Goal: Transaction & Acquisition: Purchase product/service

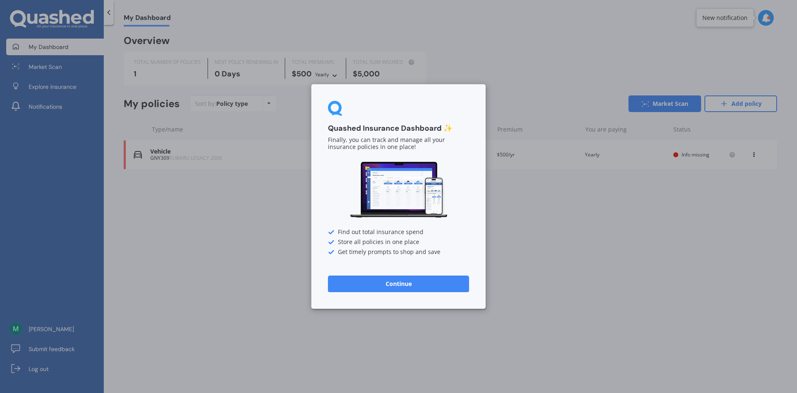
click at [421, 287] on button "Continue" at bounding box center [398, 284] width 141 height 17
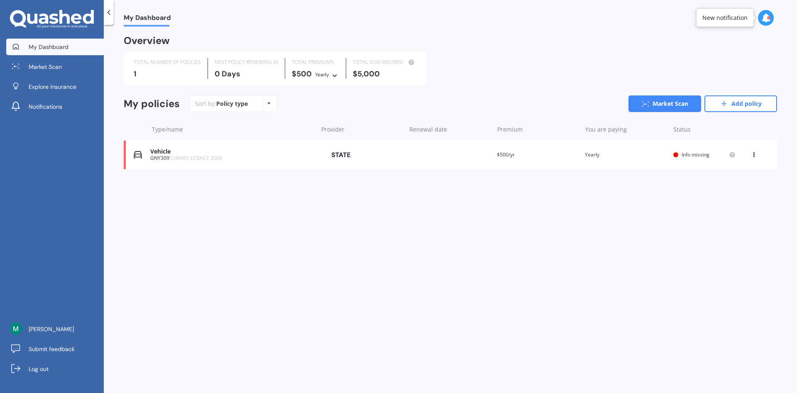
click at [755, 155] on icon at bounding box center [754, 153] width 6 height 5
click at [298, 156] on div "GNY309 SUBARU LEGACY 2009" at bounding box center [231, 158] width 163 height 6
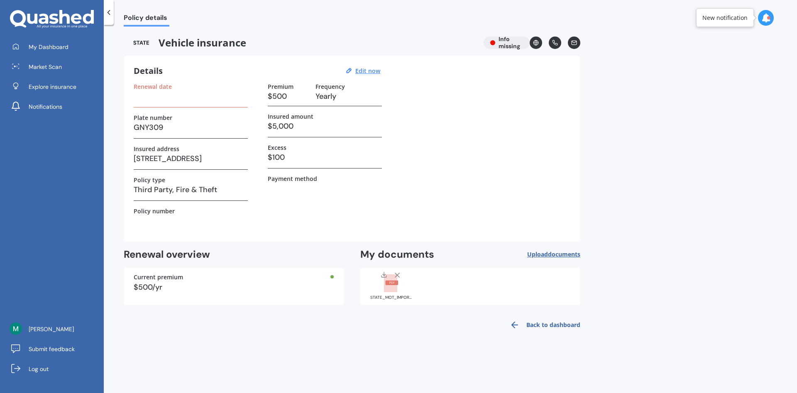
click at [396, 275] on icon at bounding box center [397, 275] width 8 height 8
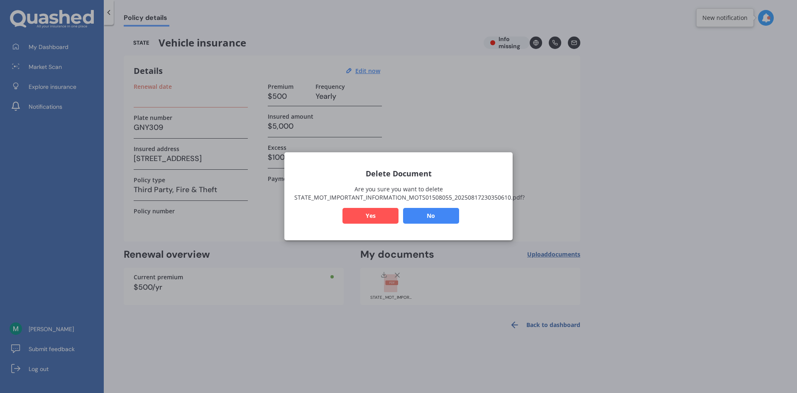
click at [373, 219] on button "Yes" at bounding box center [370, 216] width 56 height 16
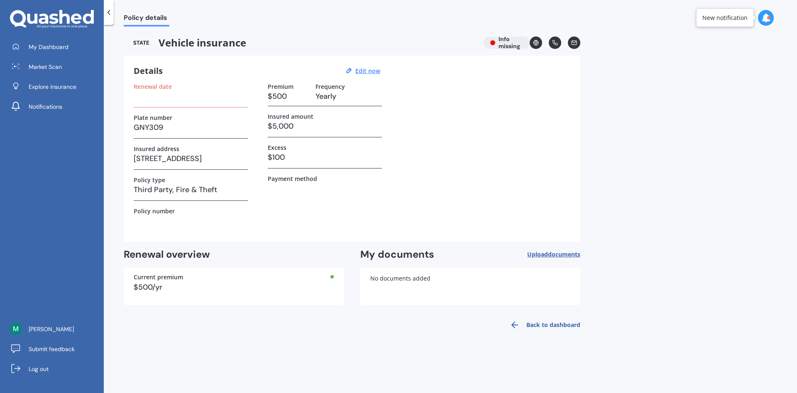
click at [183, 97] on h3 at bounding box center [191, 96] width 114 height 12
click at [149, 86] on label "Renewal date" at bounding box center [153, 86] width 38 height 7
click at [130, 100] on div "Details Edit now Renewal date Plate number GNY309 Insured address [STREET_ADDRE…" at bounding box center [352, 149] width 457 height 186
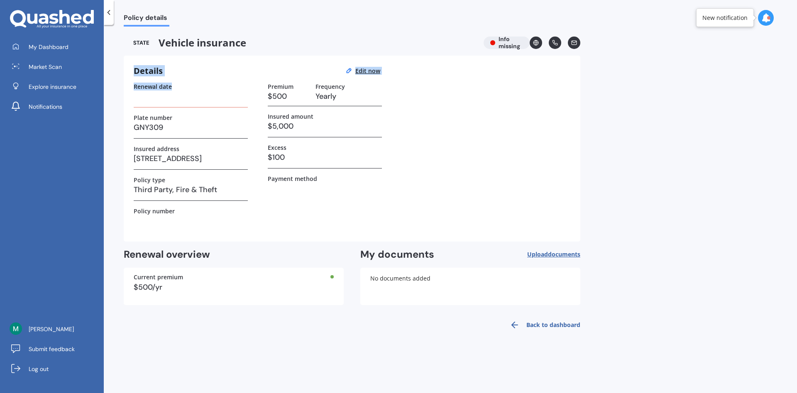
drag, startPoint x: 130, startPoint y: 100, endPoint x: 339, endPoint y: 54, distance: 213.6
click at [339, 54] on div "Vehicle insurance Info missing Details Edit now Renewal date Plate number GNY30…" at bounding box center [352, 186] width 457 height 298
click at [368, 69] on u "Edit now" at bounding box center [367, 71] width 25 height 8
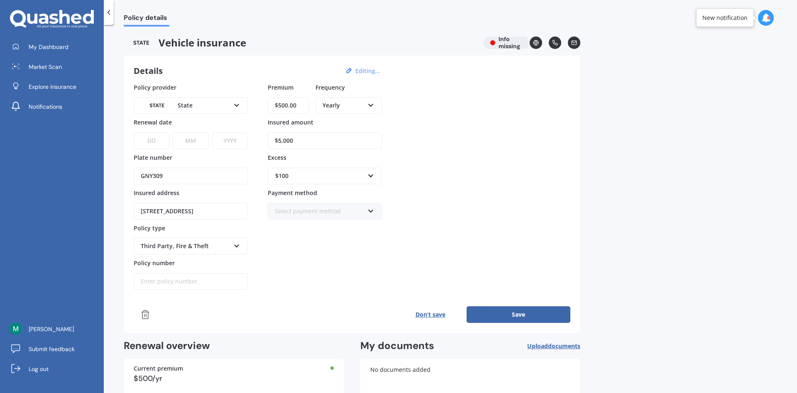
click at [174, 110] on div "State" at bounding box center [185, 105] width 89 height 9
click at [134, 132] on select "DD 01 02 03 04 05 06 07 08 09 10 11 12 13 14 15 16 17 18 19 20 21 22 23 24 25 2…" at bounding box center [152, 140] width 36 height 17
click at [318, 278] on div "Premium $500.00 Frequency Yearly Yearly Six-Monthly Quarterly Monthly Fortnight…" at bounding box center [325, 186] width 114 height 207
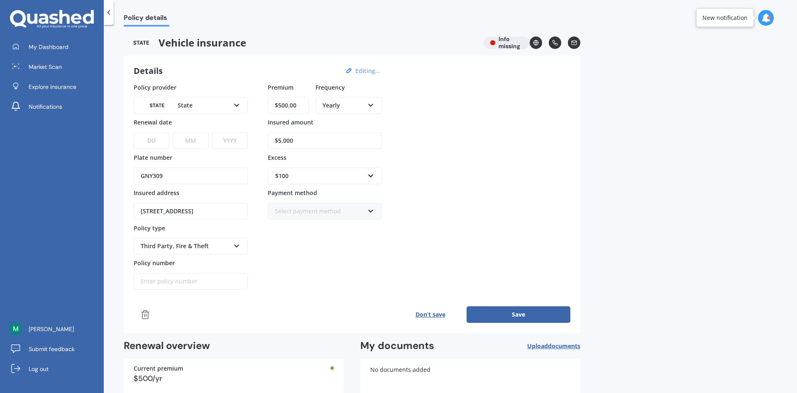
click at [212, 132] on select "YYYY 2027 2026 2025 2024 2023 2022 2021 2020 2019 2018 2017 2016 2015 2014 2013…" at bounding box center [230, 140] width 36 height 17
click at [222, 139] on select "YYYY 2027 2026 2025 2024 2023 2022 2021 2020 2019 2018 2017 2016 2015 2014 2013…" at bounding box center [230, 140] width 36 height 17
click at [212, 132] on select "YYYY 2027 2026 2025 2024 2023 2022 2021 2020 2019 2018 2017 2016 2015 2014 2013…" at bounding box center [230, 140] width 36 height 17
click at [222, 139] on select "YYYY 2027 2026 2025 2024 2023 2022 2021 2020 2019 2018 2017 2016 2015 2014 2013…" at bounding box center [230, 140] width 36 height 17
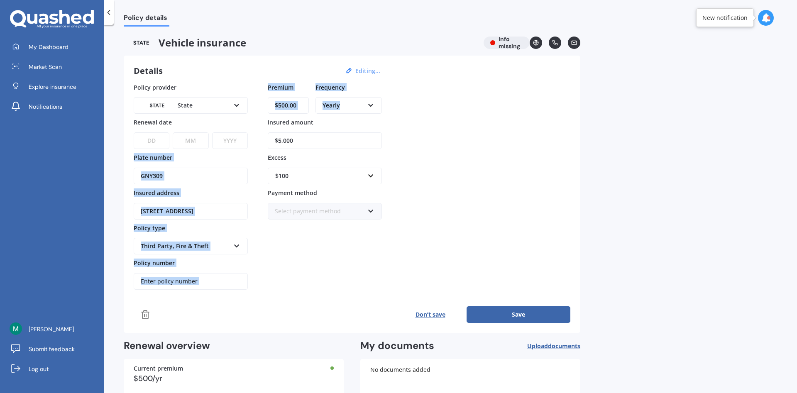
drag, startPoint x: 796, startPoint y: 24, endPoint x: 791, endPoint y: 103, distance: 78.6
click at [791, 27] on div "Policy details" at bounding box center [450, 13] width 693 height 27
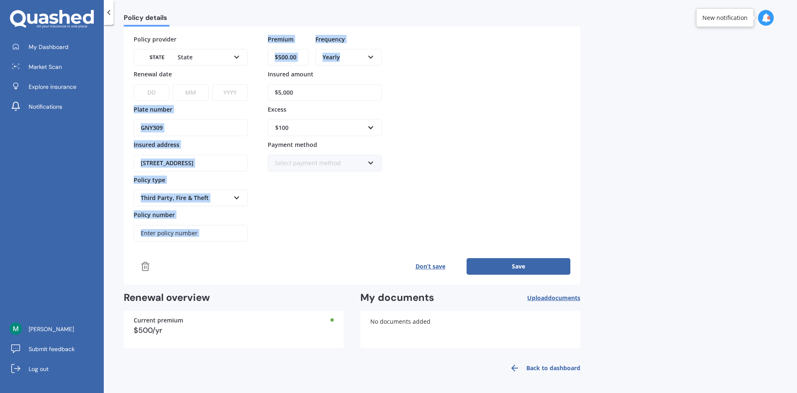
scroll to position [0, 0]
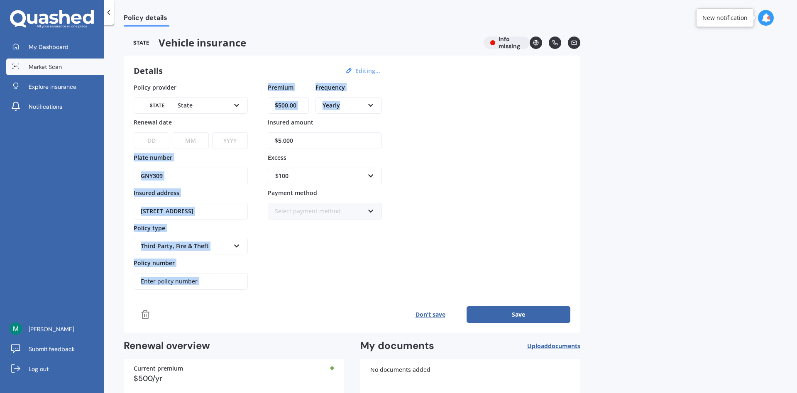
click at [35, 70] on span "Market Scan" at bounding box center [45, 67] width 33 height 8
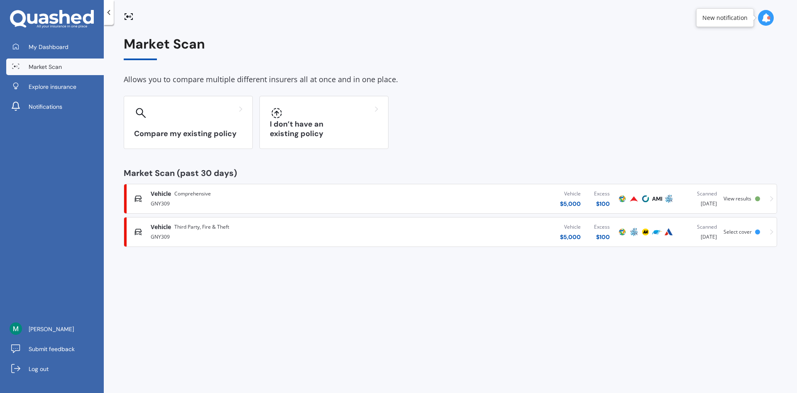
click at [742, 200] on span "View results" at bounding box center [737, 198] width 28 height 7
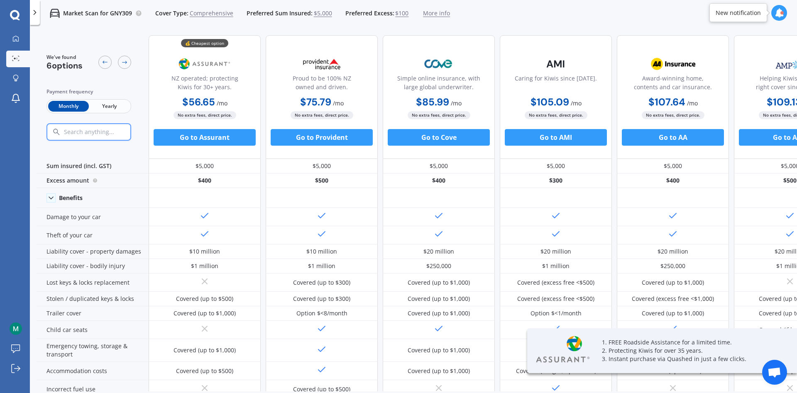
click at [110, 106] on span "Yearly" at bounding box center [109, 106] width 41 height 11
click at [224, 12] on span "Comprehensive" at bounding box center [212, 13] width 44 height 8
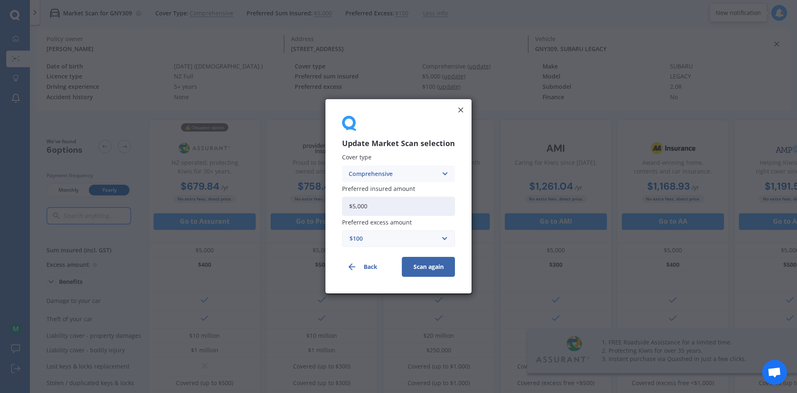
click at [382, 174] on div "Comprehensive" at bounding box center [393, 173] width 89 height 9
click at [371, 204] on span "Third Party, Fire & Theft" at bounding box center [383, 205] width 68 height 6
click at [356, 242] on div "$100" at bounding box center [393, 238] width 88 height 9
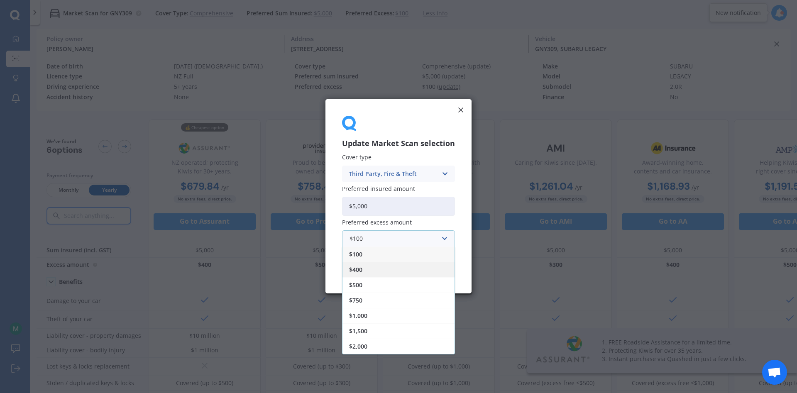
click at [366, 269] on div "$400" at bounding box center [398, 269] width 112 height 15
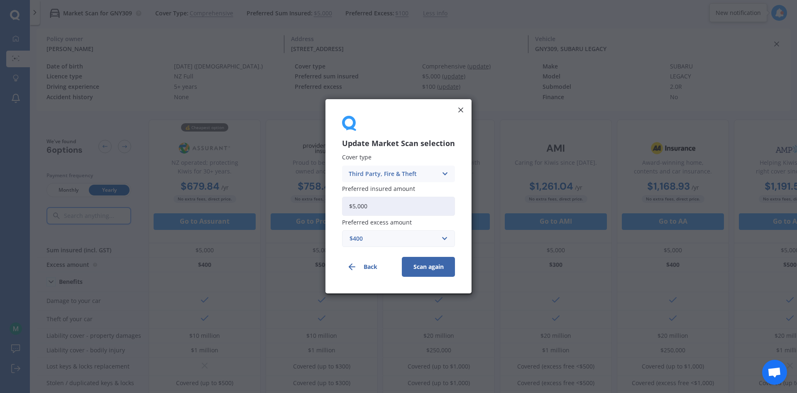
click at [427, 271] on button "Scan again" at bounding box center [428, 267] width 53 height 20
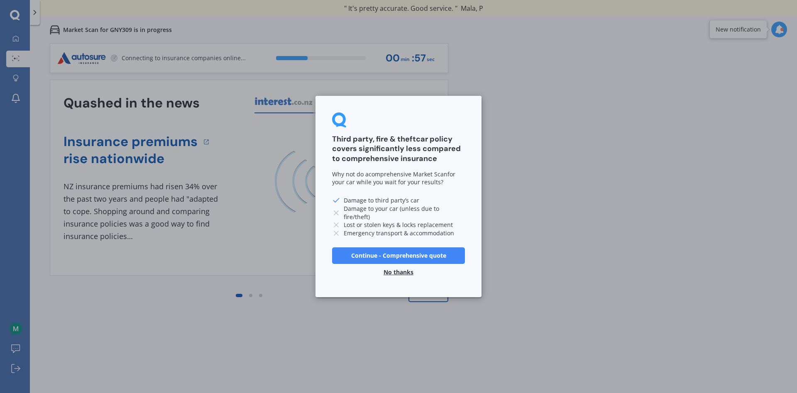
click at [407, 275] on button "No thanks" at bounding box center [398, 272] width 40 height 17
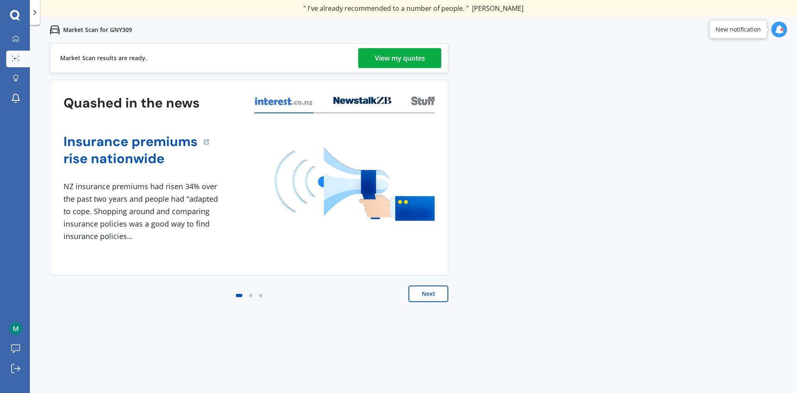
click at [371, 64] on link "View my quotes" at bounding box center [399, 58] width 83 height 20
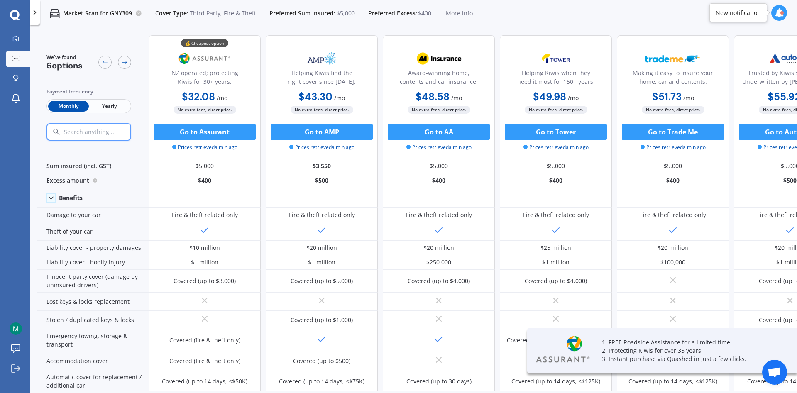
click at [104, 109] on span "Yearly" at bounding box center [109, 106] width 41 height 11
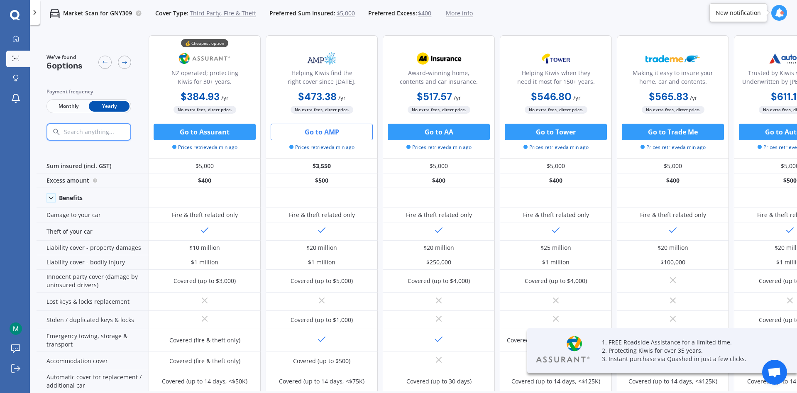
click at [316, 134] on button "Go to AMP" at bounding box center [322, 132] width 102 height 17
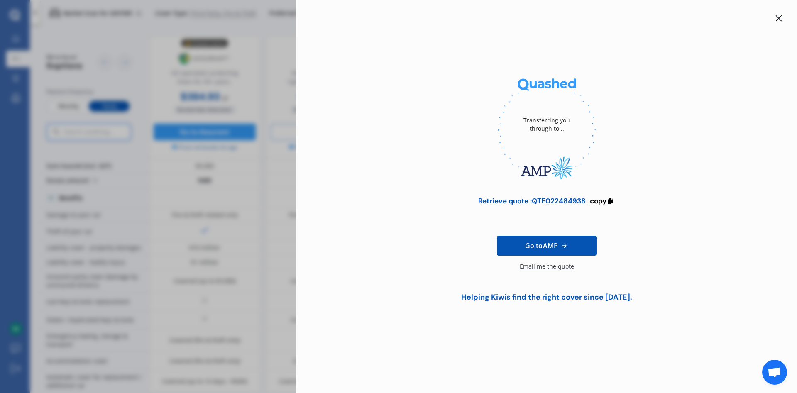
click at [778, 19] on icon at bounding box center [779, 18] width 6 height 6
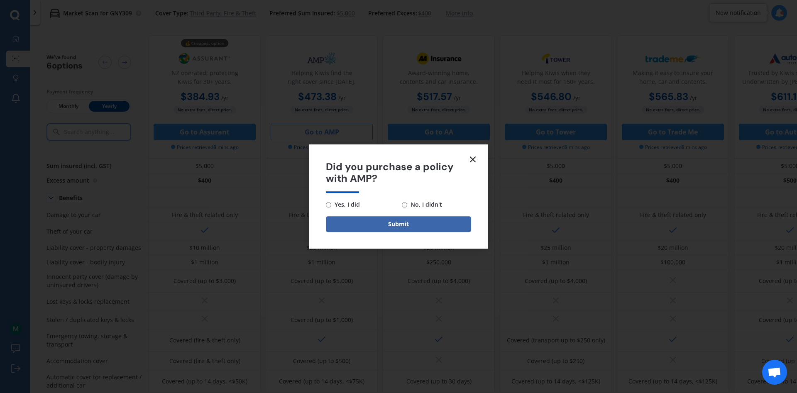
click at [472, 158] on icon at bounding box center [473, 159] width 10 height 10
